Goal: Task Accomplishment & Management: Manage account settings

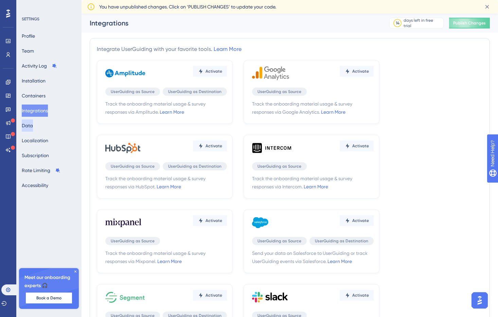
click at [33, 128] on button "Data" at bounding box center [27, 126] width 11 height 12
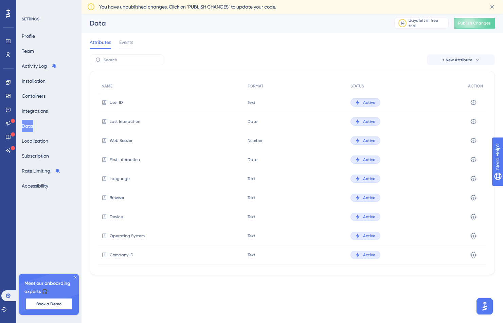
click at [196, 45] on div "Attributes Events" at bounding box center [292, 44] width 405 height 22
click at [11, 53] on link at bounding box center [7, 54] width 5 height 11
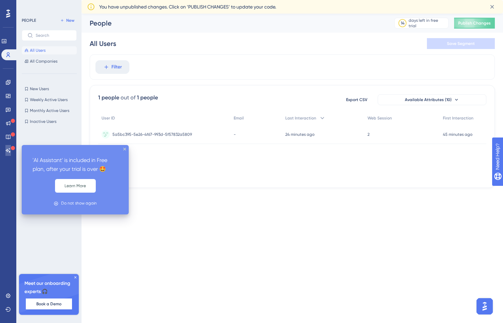
click at [10, 149] on icon at bounding box center [7, 149] width 5 height 5
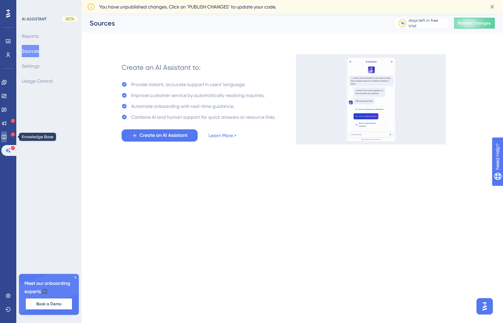
click at [7, 133] on link at bounding box center [3, 136] width 5 height 11
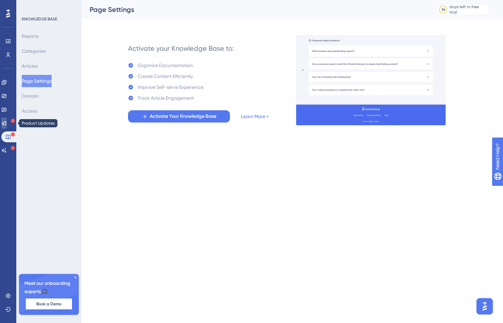
click at [6, 123] on icon at bounding box center [4, 123] width 4 height 4
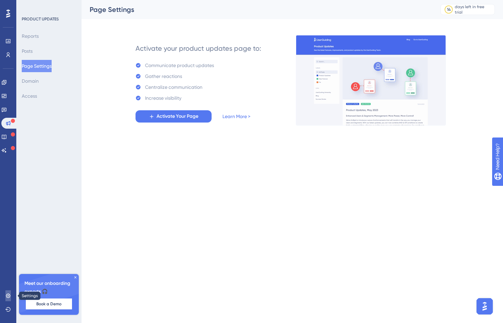
click at [11, 295] on icon at bounding box center [7, 295] width 5 height 5
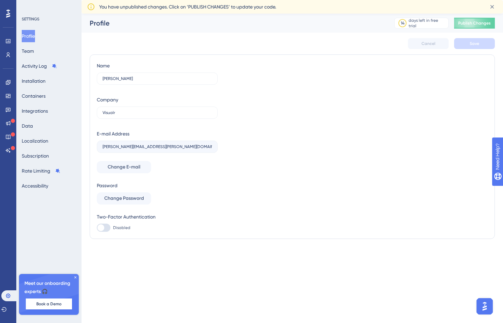
click at [9, 11] on icon at bounding box center [8, 14] width 4 height 8
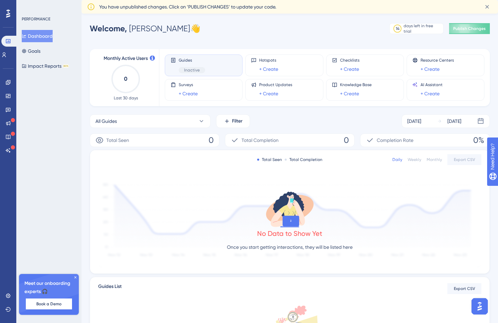
click at [9, 49] on div "Performance Users" at bounding box center [8, 48] width 14 height 24
click at [7, 51] on link at bounding box center [3, 54] width 5 height 11
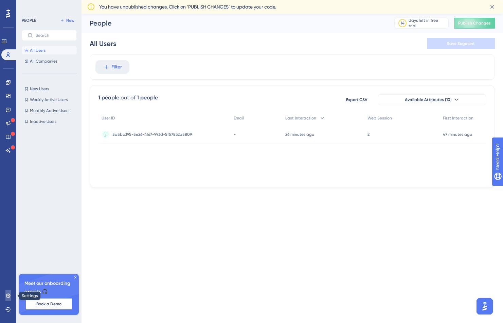
click at [8, 293] on icon at bounding box center [7, 295] width 5 height 5
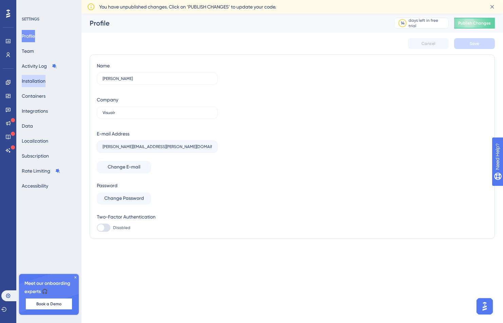
click at [46, 83] on button "Installation" at bounding box center [34, 81] width 24 height 12
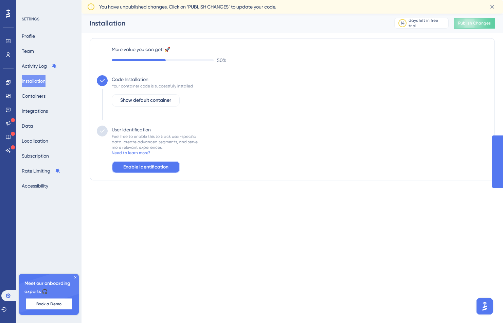
click at [160, 166] on span "Enable Identification" at bounding box center [145, 167] width 45 height 8
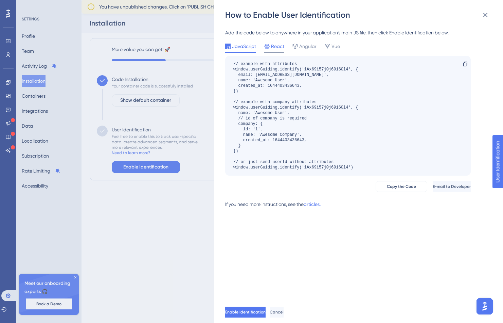
click at [273, 42] on span "React" at bounding box center [277, 46] width 13 height 8
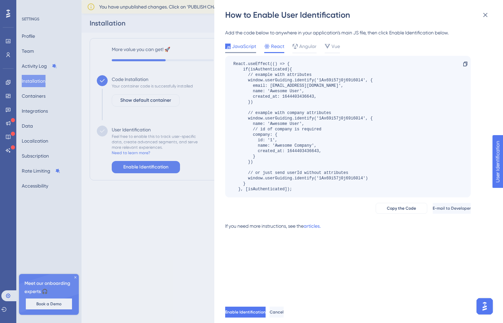
click at [242, 48] on span "JavaScript" at bounding box center [244, 46] width 24 height 8
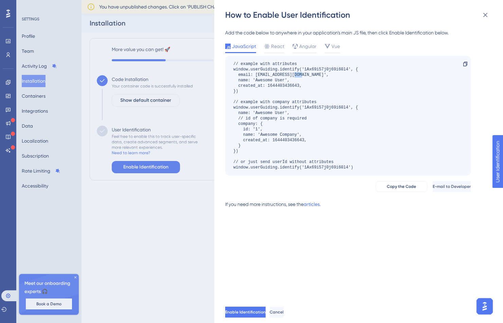
drag, startPoint x: 295, startPoint y: 73, endPoint x: 312, endPoint y: 72, distance: 16.3
click at [311, 72] on div "// example with attributes window.userGuiding.identify('1Ax69i57j0j69i60l4', { …" at bounding box center [295, 115] width 125 height 109
click at [312, 72] on div "// example with attributes window.userGuiding.identify('1Ax69i57j0j69i60l4', { …" at bounding box center [295, 115] width 125 height 109
click at [207, 116] on div "How to Enable User Identification Add the code below to anywhere in your applic…" at bounding box center [251, 161] width 503 height 323
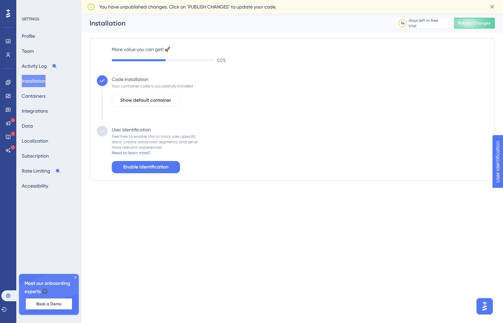
click at [149, 160] on div "User Identification Feel free to enable this to track user-specific data, creat…" at bounding box center [153, 149] width 90 height 48
click at [146, 163] on span "Enable Identification" at bounding box center [145, 167] width 45 height 8
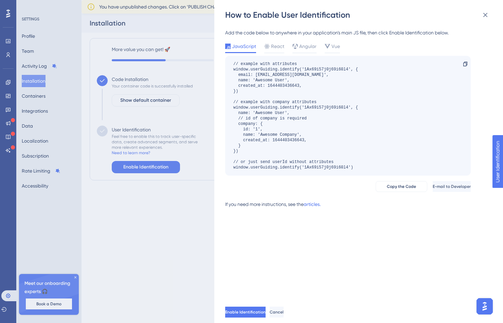
click at [167, 134] on div "How to Enable User Identification Add the code below to anywhere in your applic…" at bounding box center [251, 161] width 503 height 323
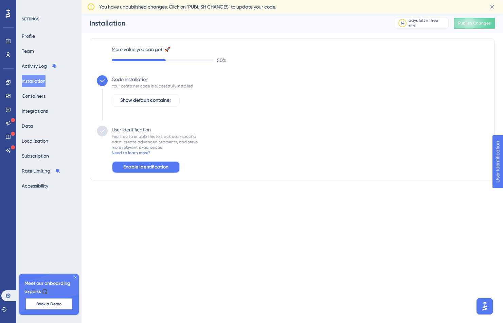
click at [159, 164] on span "Enable Identification" at bounding box center [145, 167] width 45 height 8
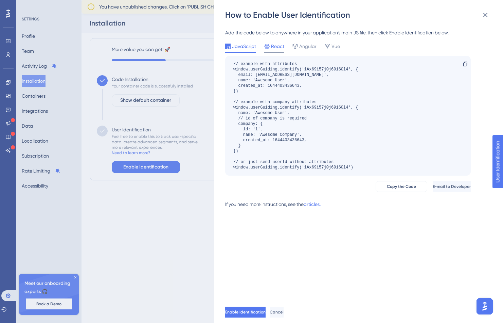
click at [269, 45] on icon at bounding box center [266, 46] width 5 height 5
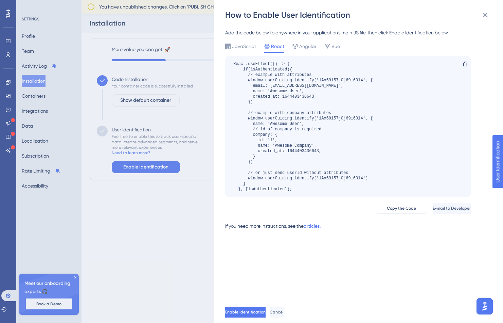
click at [297, 188] on div "React.useEffect(() => { if(isAuthenticated){ // example with attributes window.…" at bounding box center [302, 126] width 139 height 131
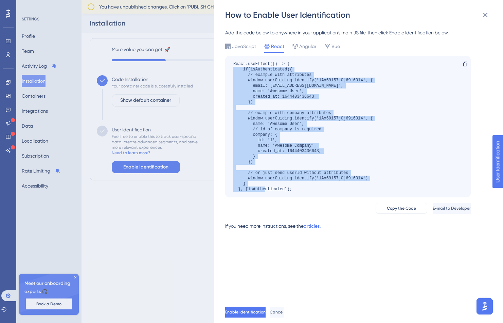
drag, startPoint x: 297, startPoint y: 190, endPoint x: 232, endPoint y: 68, distance: 138.1
click at [232, 68] on div "React.useEffect(() => { if(isAuthenticated){ // example with attributes window.…" at bounding box center [348, 126] width 246 height 141
click at [297, 180] on div "React.useEffect(() => { if(isAuthenticated){ // example with attributes window.…" at bounding box center [302, 126] width 139 height 131
drag, startPoint x: 297, startPoint y: 188, endPoint x: 233, endPoint y: 65, distance: 138.5
click at [233, 65] on div "React.useEffect(() => { if(isAuthenticated){ // example with attributes window.…" at bounding box center [302, 126] width 139 height 131
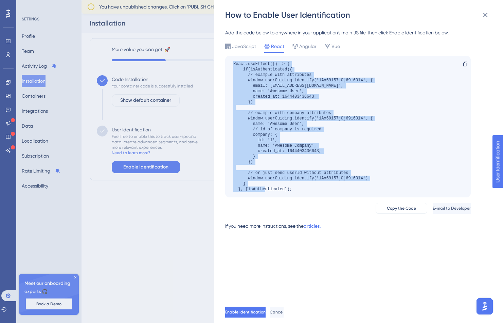
copy div "React.useEffect(() => { if(isAuthenticated){ // example with attributes window.…"
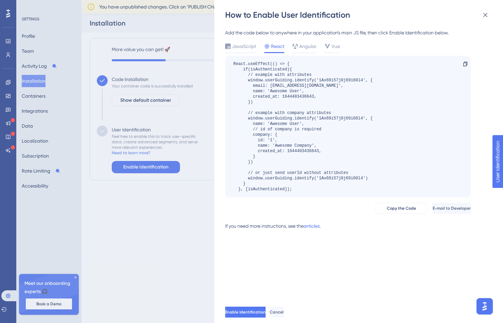
click at [174, 168] on div "How to Enable User Identification Add the code below to anywhere in your applic…" at bounding box center [251, 161] width 503 height 323
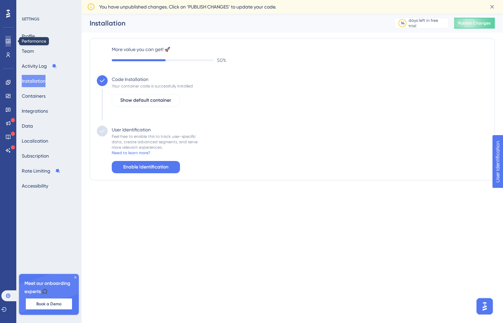
click at [11, 40] on link at bounding box center [7, 41] width 5 height 11
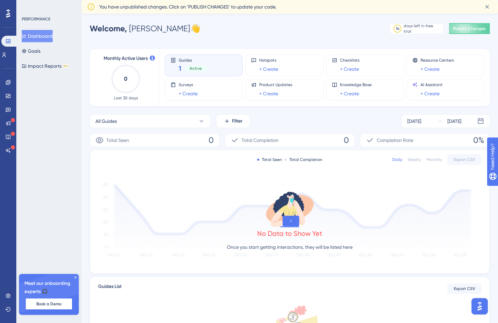
click at [181, 68] on span "1" at bounding box center [180, 69] width 3 height 10
click at [187, 66] on div "Active" at bounding box center [195, 68] width 23 height 6
click at [230, 58] on div "Guides 1 Active" at bounding box center [204, 65] width 66 height 16
click at [226, 63] on div "Guides 1 Active" at bounding box center [204, 65] width 66 height 16
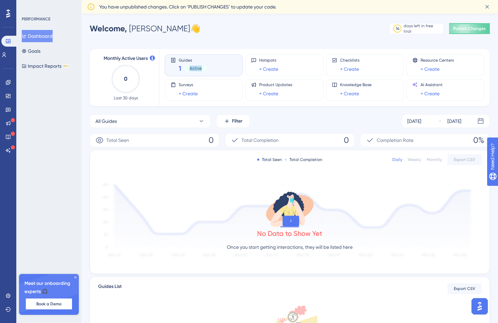
click at [226, 63] on div "Guides 1 Active" at bounding box center [204, 65] width 66 height 16
click at [192, 61] on span "Guides" at bounding box center [193, 59] width 29 height 5
click at [188, 60] on span "Guides" at bounding box center [193, 59] width 29 height 5
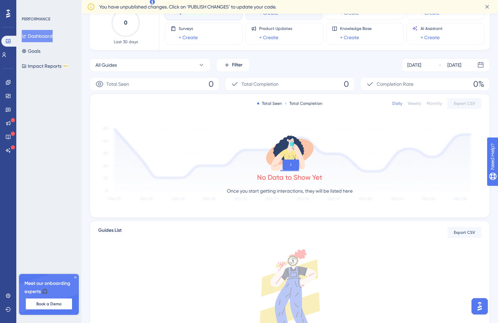
scroll to position [117, 0]
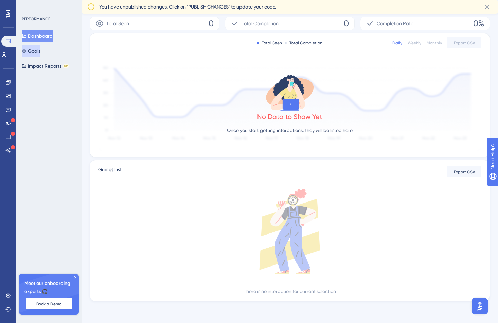
click at [37, 52] on button "Goals" at bounding box center [31, 51] width 19 height 12
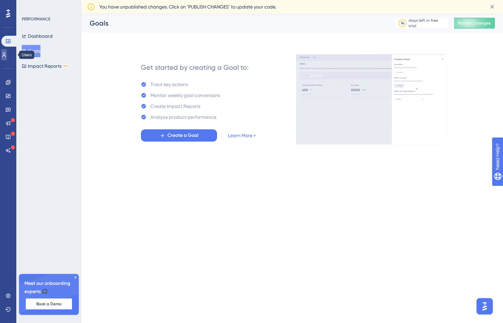
click at [5, 54] on icon at bounding box center [3, 54] width 5 height 5
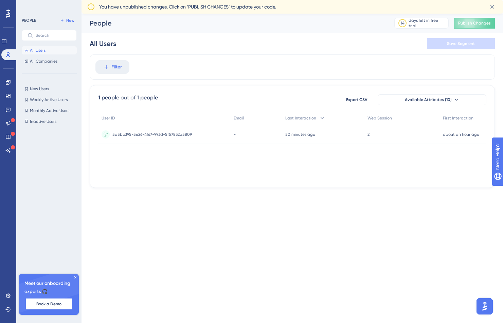
click at [196, 136] on div "5a5bc395-5e26-4f67-993d-5f57832a5809 5a5bc395-5e26-4f67-993d-5f57832a5809" at bounding box center [164, 134] width 132 height 19
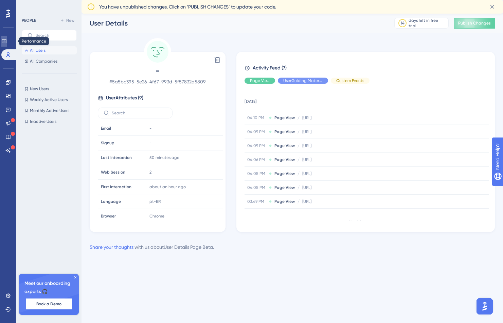
click at [7, 43] on icon at bounding box center [3, 40] width 5 height 5
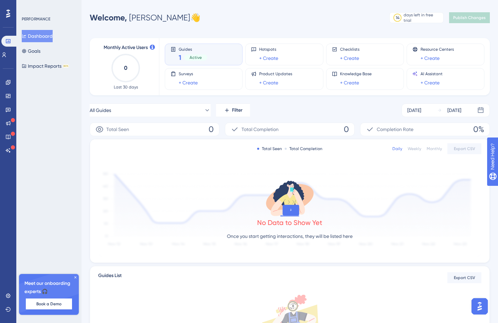
click at [184, 49] on span "Guides" at bounding box center [193, 49] width 29 height 5
click at [186, 51] on span "Guides" at bounding box center [193, 49] width 29 height 5
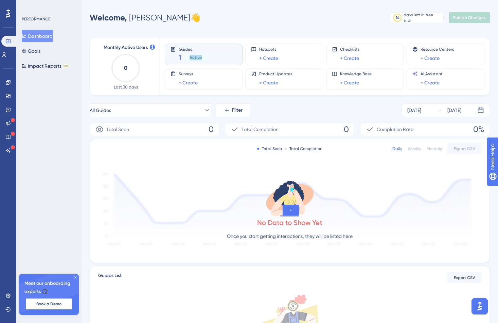
drag, startPoint x: 218, startPoint y: 54, endPoint x: 231, endPoint y: 55, distance: 13.6
click at [218, 55] on div "Guides 1 Active" at bounding box center [204, 55] width 66 height 16
click at [209, 72] on div "Surveys + Create" at bounding box center [204, 79] width 66 height 16
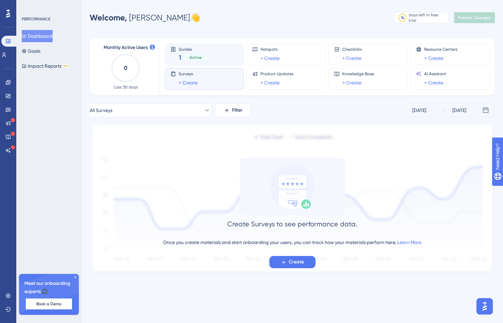
click at [203, 53] on div "1 Active" at bounding box center [193, 58] width 29 height 10
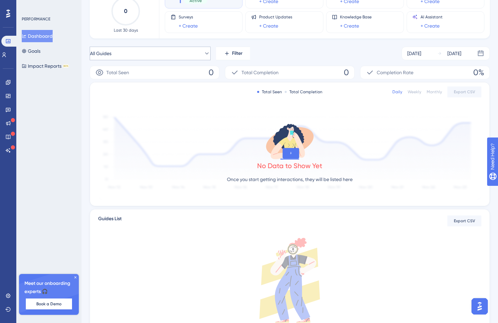
scroll to position [53, 0]
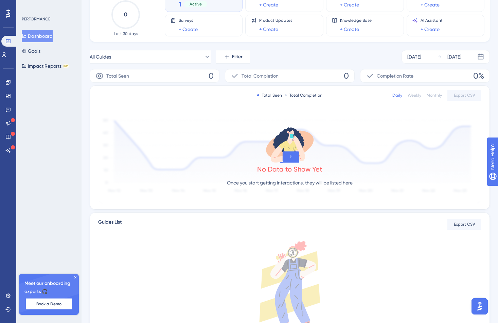
click at [270, 76] on span "Total Completion" at bounding box center [260, 76] width 37 height 8
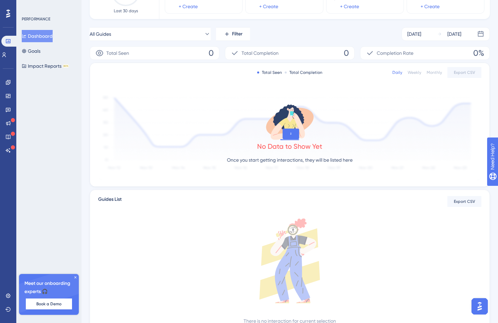
scroll to position [106, 0]
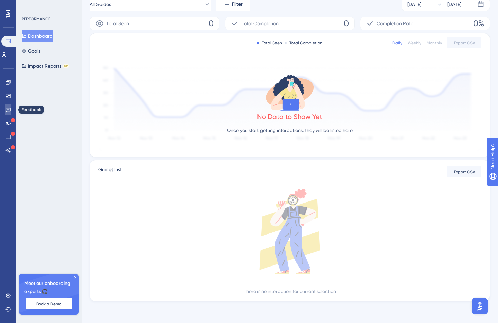
click at [8, 111] on icon at bounding box center [8, 110] width 5 height 4
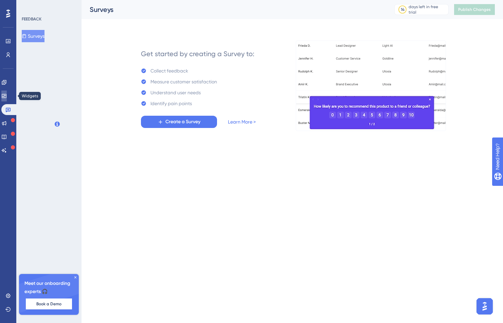
click at [7, 98] on icon at bounding box center [3, 95] width 5 height 5
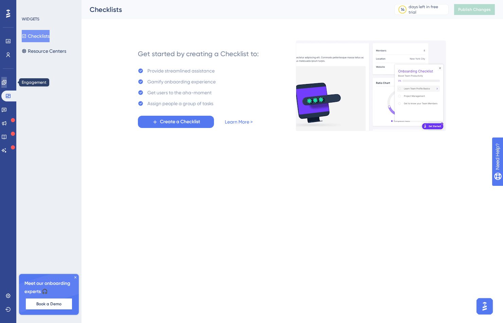
click at [7, 86] on link at bounding box center [3, 82] width 5 height 11
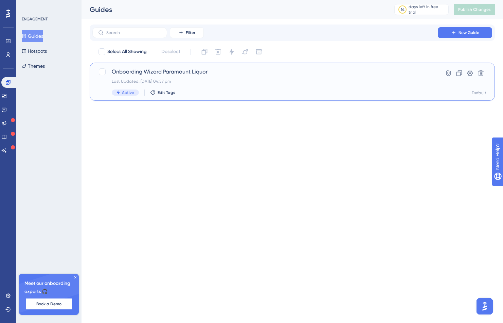
click at [185, 71] on span "Onboarding Wizard Paramount Liquor" at bounding box center [265, 72] width 307 height 8
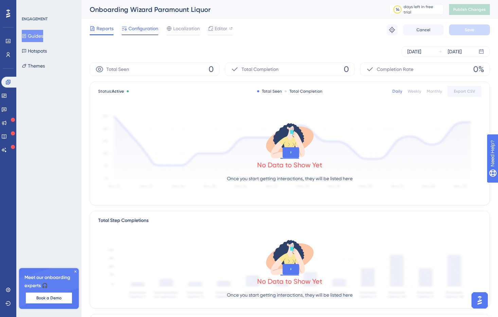
click at [137, 32] on span "Configuration" at bounding box center [143, 28] width 30 height 8
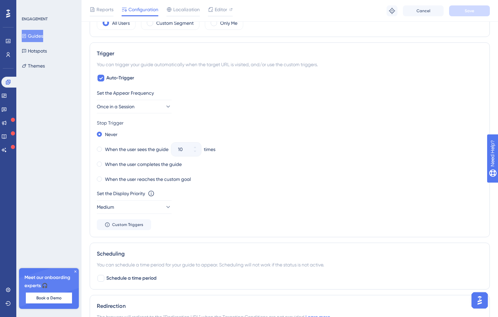
scroll to position [313, 0]
